Goal: Download file/media

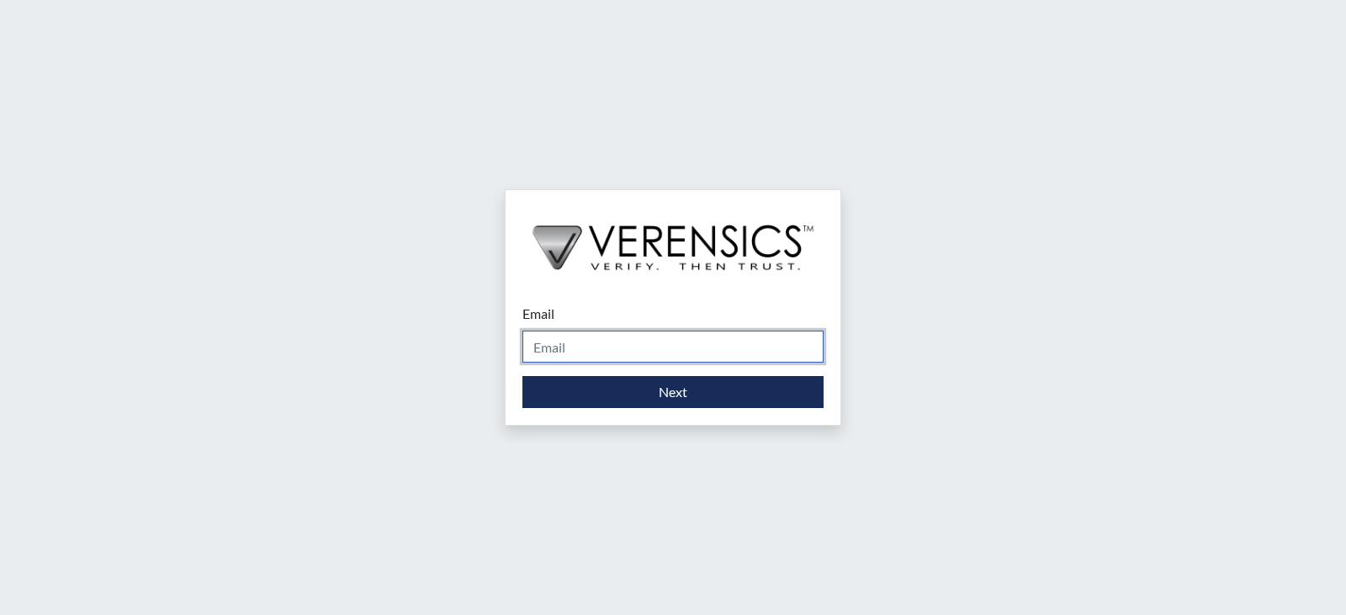
click at [582, 351] on input "Email" at bounding box center [672, 347] width 301 height 32
type input "[PERSON_NAME][EMAIL_ADDRESS][DOMAIN_NAME]"
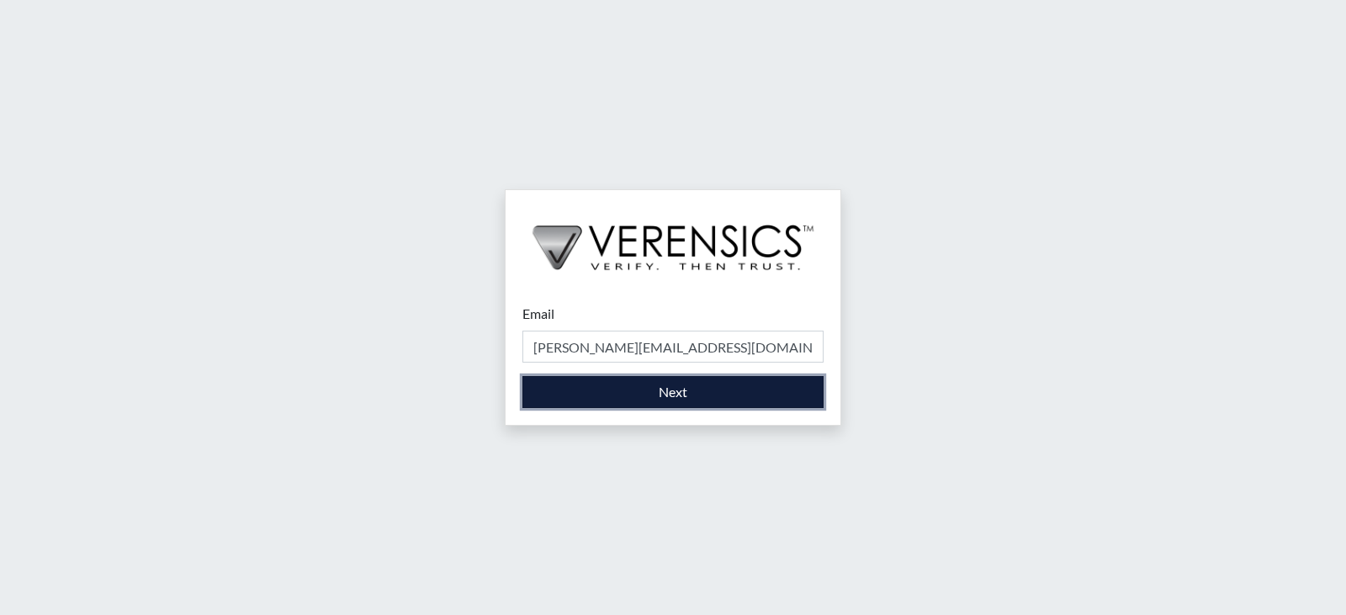
click at [710, 396] on button "Next" at bounding box center [672, 392] width 301 height 32
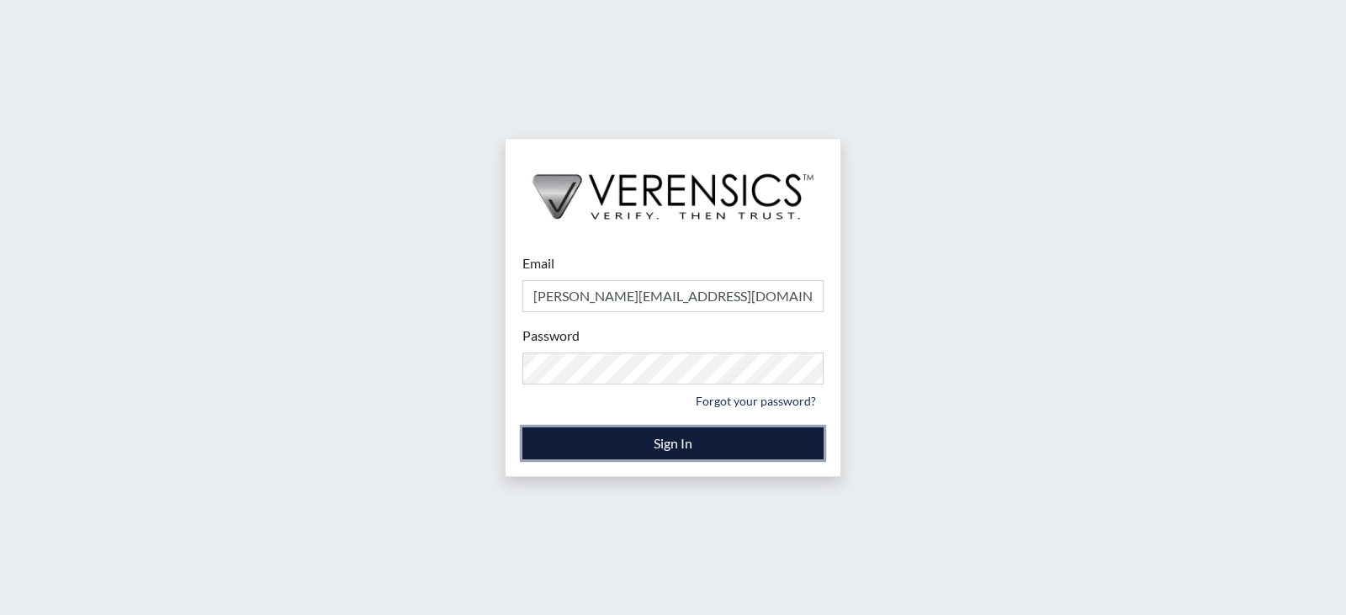
click at [689, 447] on button "Sign In" at bounding box center [672, 443] width 301 height 32
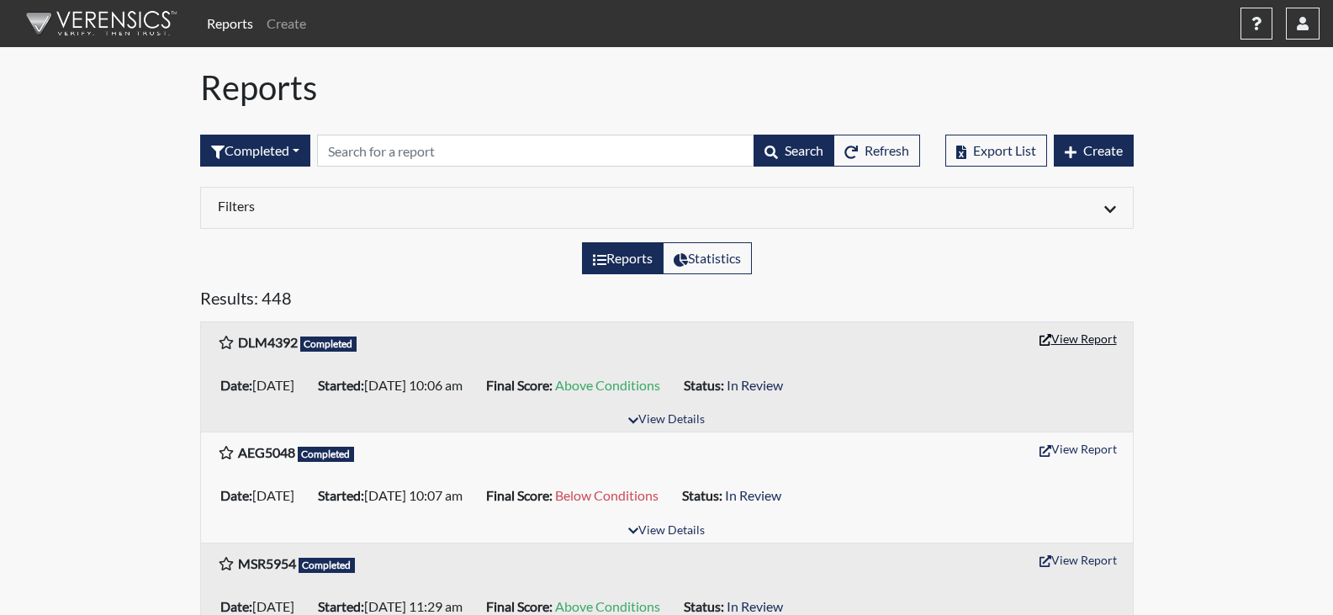
click at [1097, 333] on button "View Report" at bounding box center [1078, 339] width 93 height 26
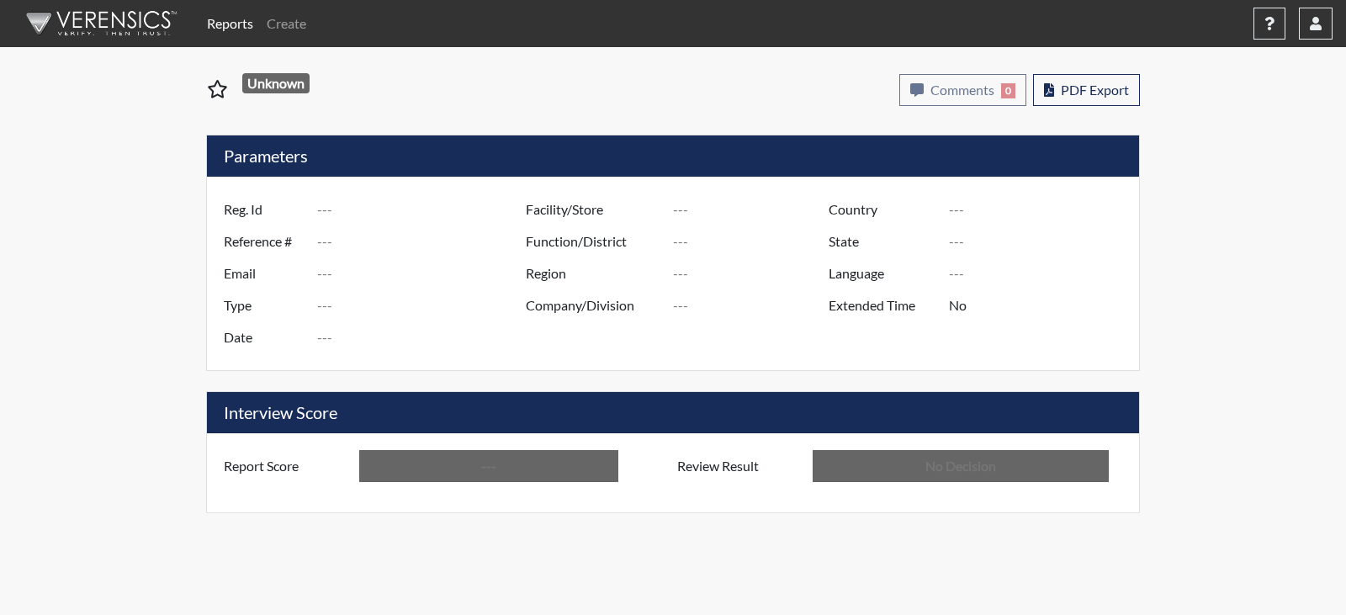
type input "DLM4392"
type input "51511"
type input "---"
type input "Corrections Pre-Employment"
type input "Sep 30, 2025"
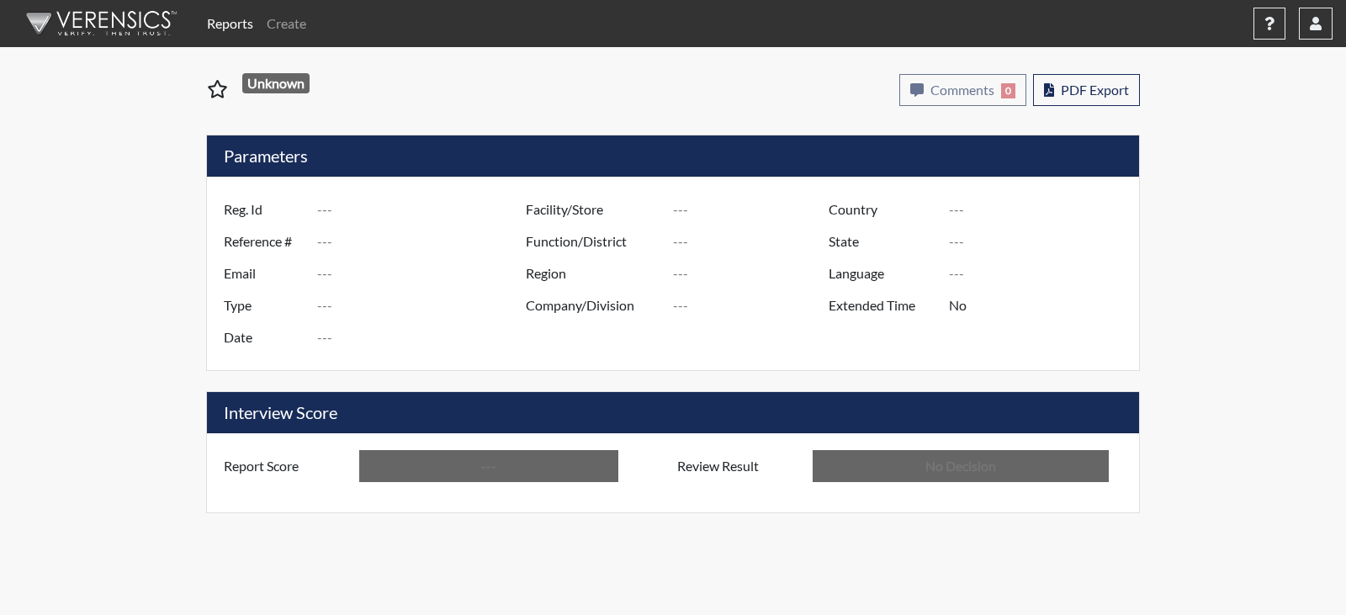
type input "[PERSON_NAME]"
type input "[GEOGRAPHIC_DATA]"
type input "[US_STATE]"
type input "English"
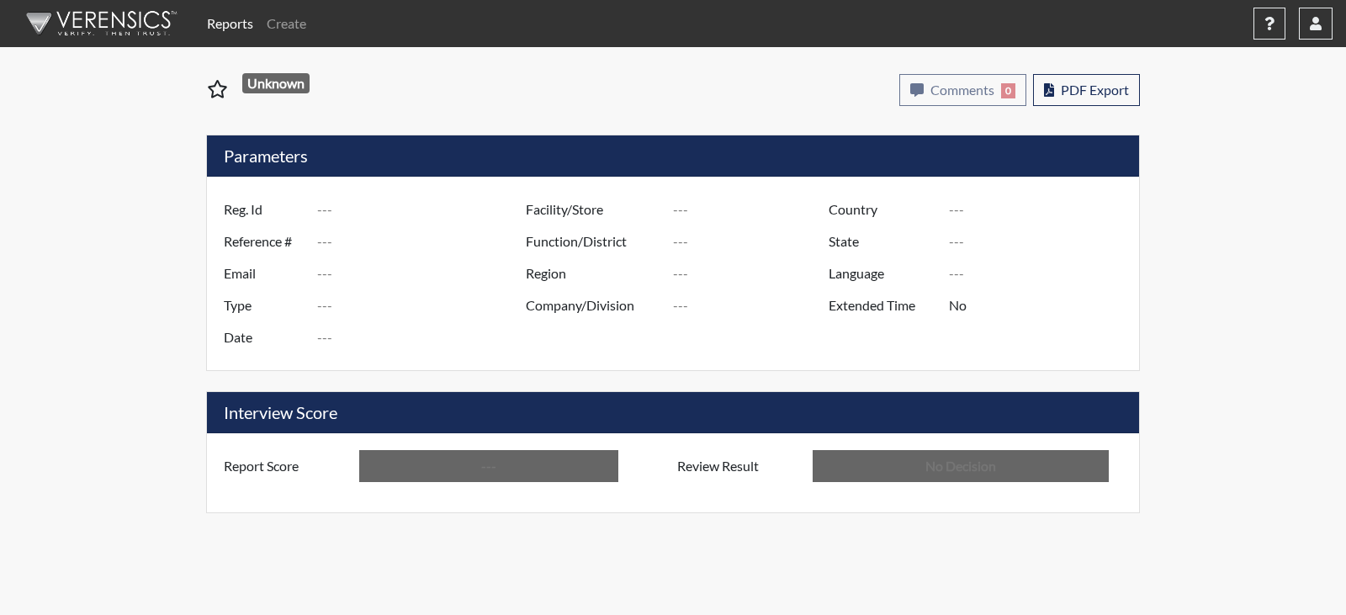
type input "Above Conditions"
type input "In Review"
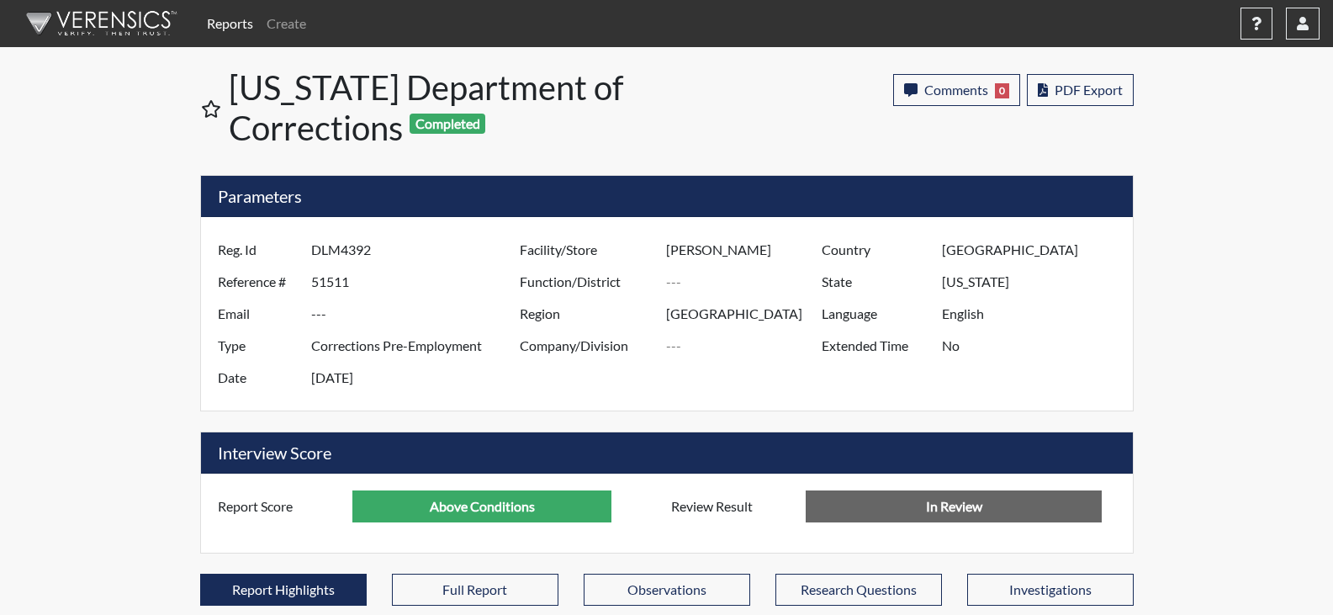
scroll to position [279, 699]
click at [1085, 87] on span "PDF Export" at bounding box center [1089, 90] width 68 height 16
